Goal: Navigation & Orientation: Find specific page/section

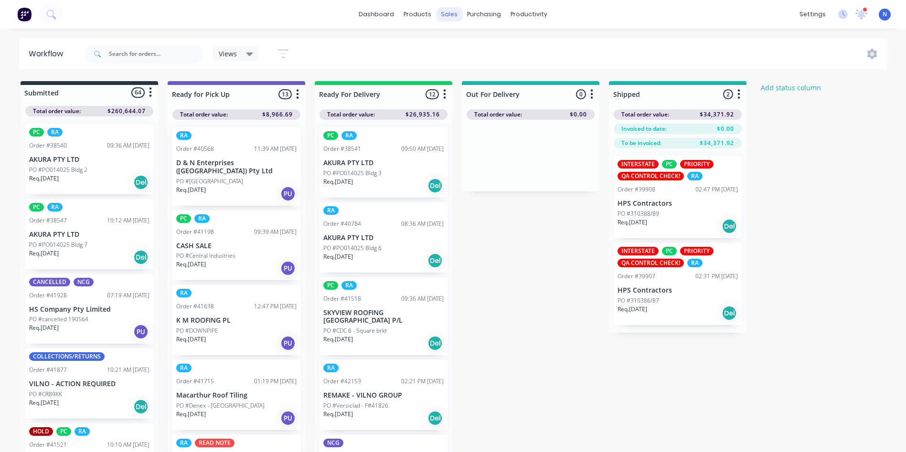
click at [448, 15] on div "sales" at bounding box center [449, 14] width 26 height 14
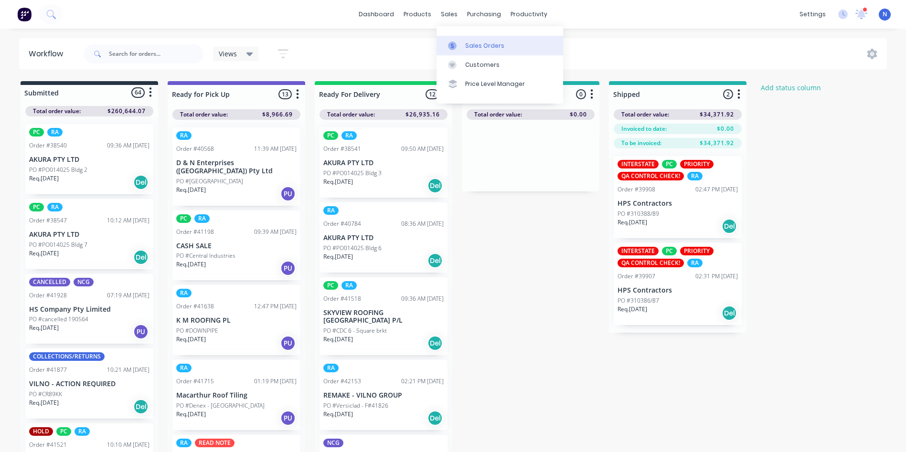
click at [465, 43] on div "Sales Orders" at bounding box center [484, 46] width 39 height 9
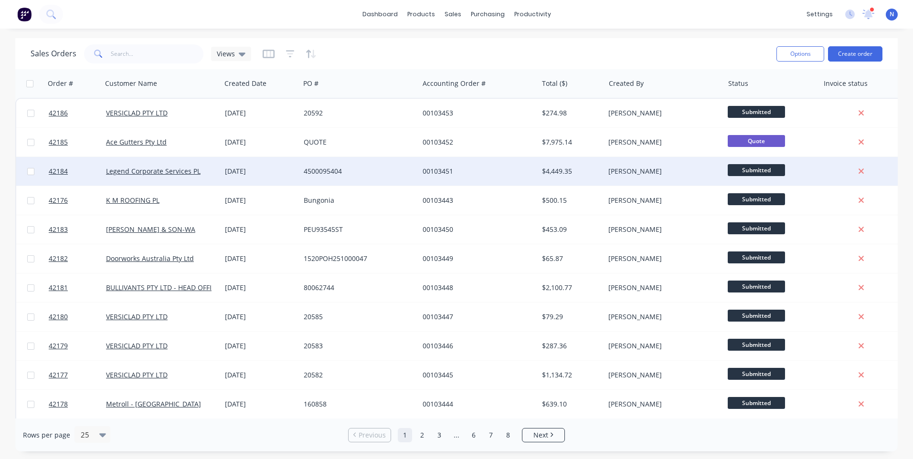
click at [374, 170] on div "4500095404" at bounding box center [357, 172] width 106 height 10
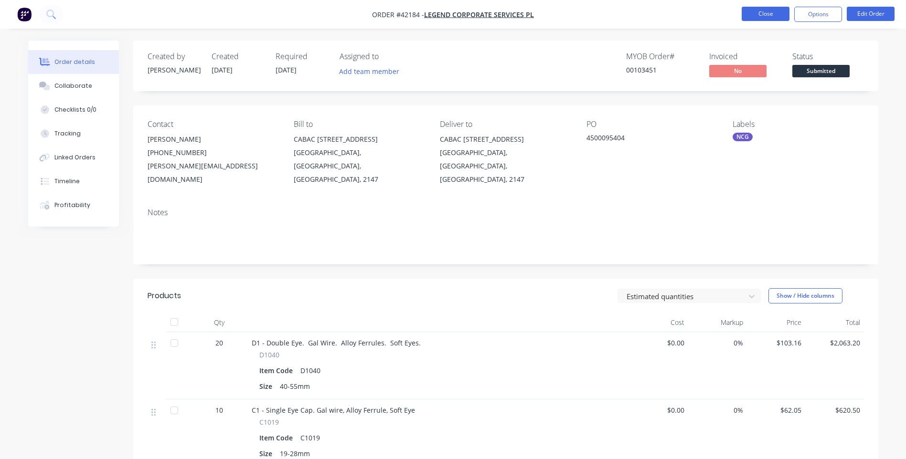
click at [757, 14] on button "Close" at bounding box center [766, 14] width 48 height 14
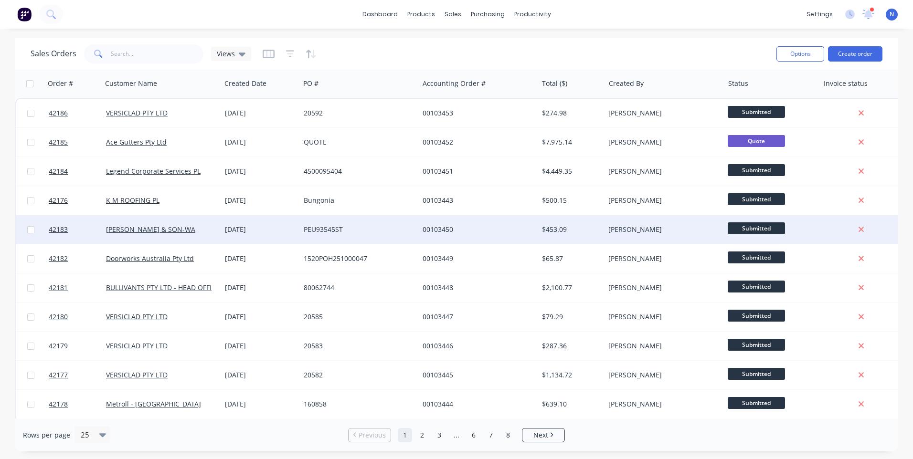
click at [337, 231] on div "PEU93545ST" at bounding box center [357, 230] width 106 height 10
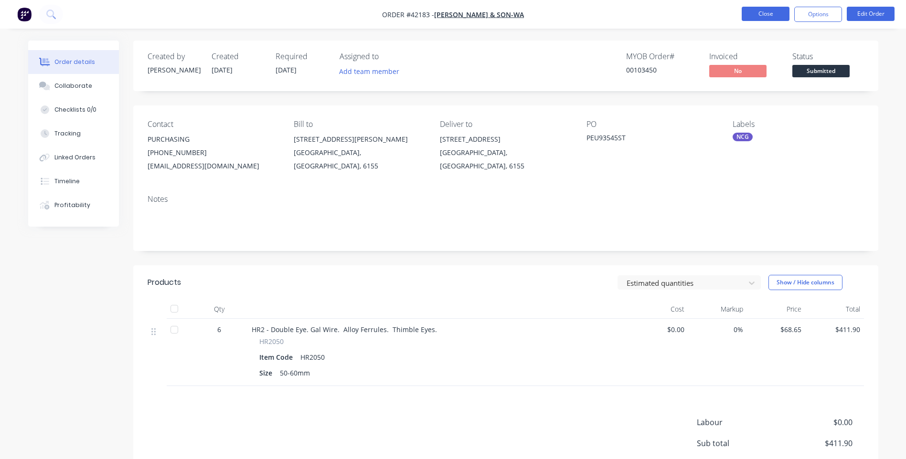
click at [751, 17] on button "Close" at bounding box center [766, 14] width 48 height 14
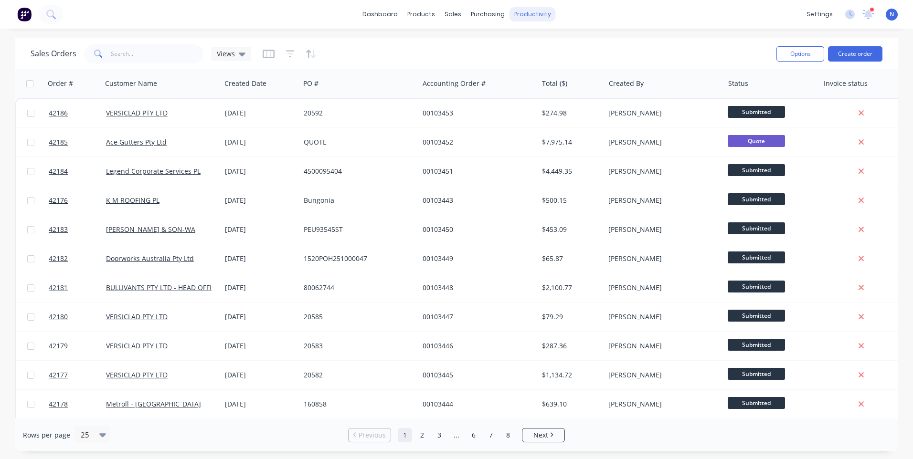
click at [541, 15] on div "productivity" at bounding box center [533, 14] width 46 height 14
click at [556, 44] on div "Workflow" at bounding box center [549, 46] width 29 height 9
